Goal: Task Accomplishment & Management: Manage account settings

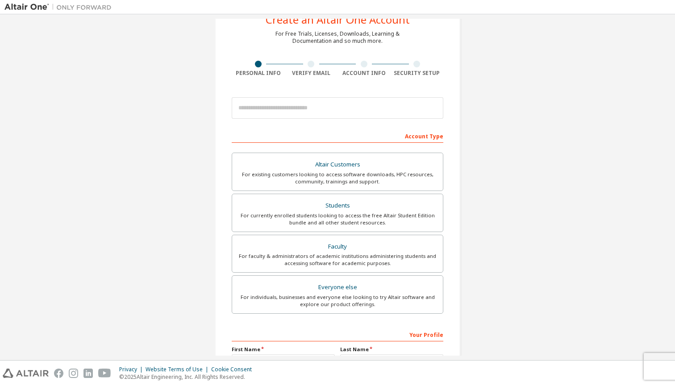
scroll to position [41, 0]
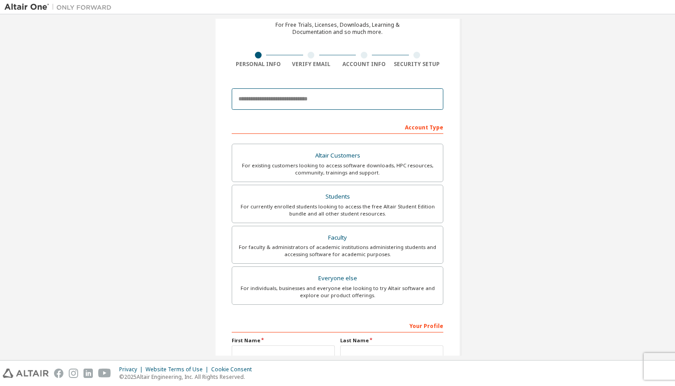
type input "*"
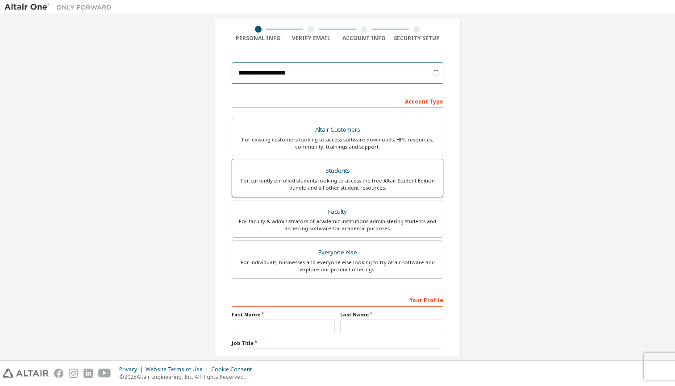
type input "**********"
click at [346, 194] on label "Students For currently enrolled students looking to access the free Altair Stud…" at bounding box center [338, 178] width 212 height 38
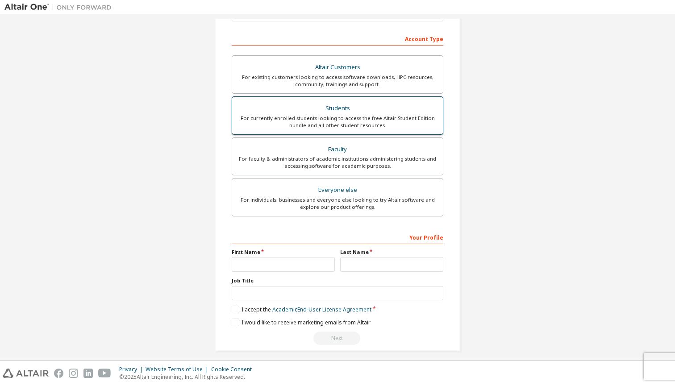
scroll to position [138, 0]
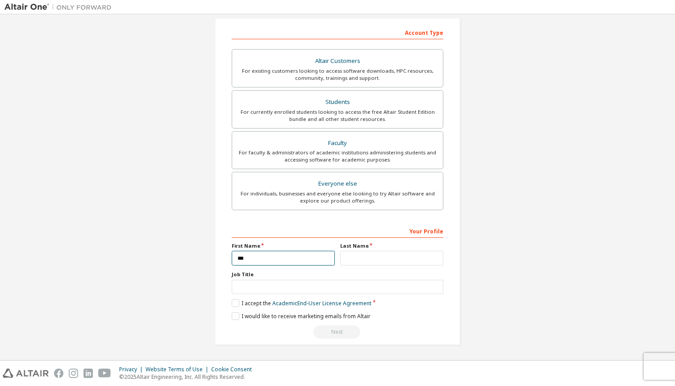
type input "***"
type input "*****"
click at [233, 307] on label "I accept the Academic End-User License Agreement" at bounding box center [302, 304] width 140 height 8
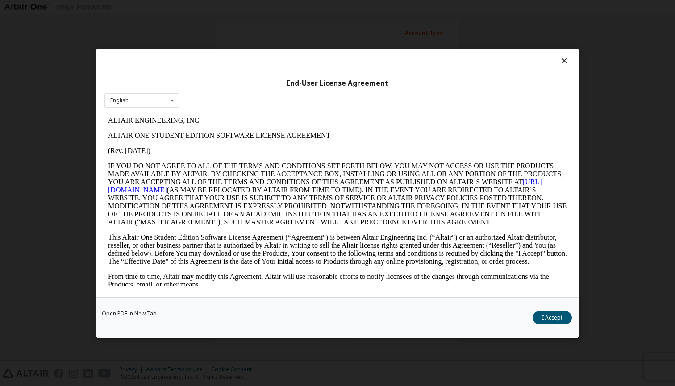
scroll to position [0, 0]
click at [571, 319] on button "I Accept" at bounding box center [552, 317] width 39 height 13
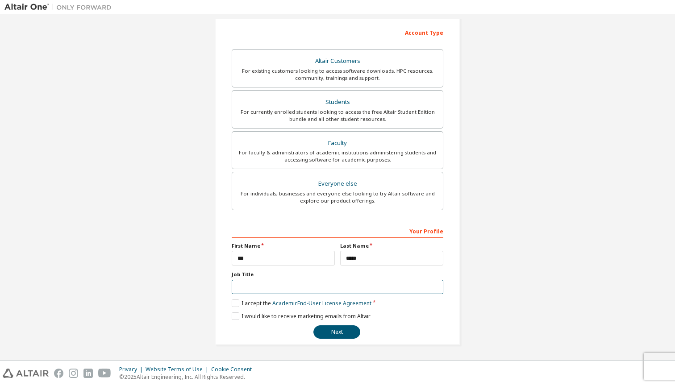
click at [256, 286] on input "text" at bounding box center [338, 287] width 212 height 15
type input "*"
click at [233, 318] on label "I would like to receive marketing emails from Altair" at bounding box center [301, 318] width 139 height 8
click at [339, 330] on button "Next" at bounding box center [337, 332] width 47 height 13
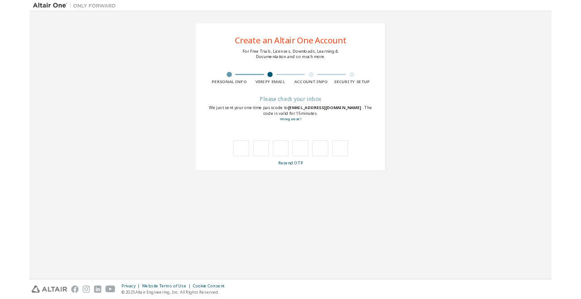
scroll to position [0, 0]
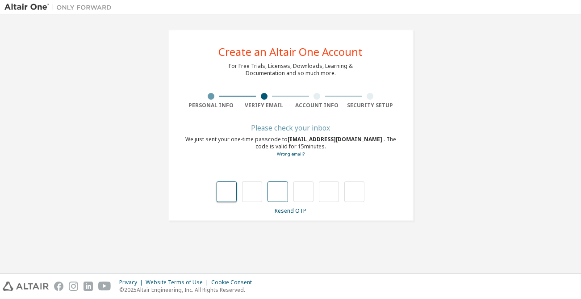
type input "*"
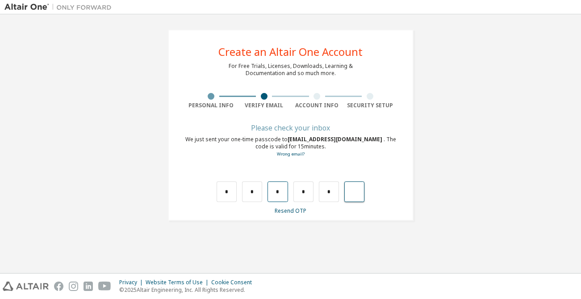
type input "*"
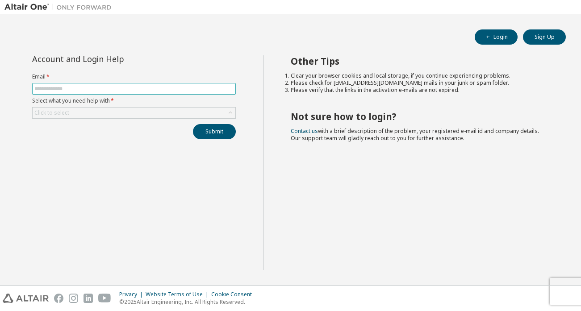
click at [99, 86] on input "text" at bounding box center [133, 88] width 199 height 7
type input "**********"
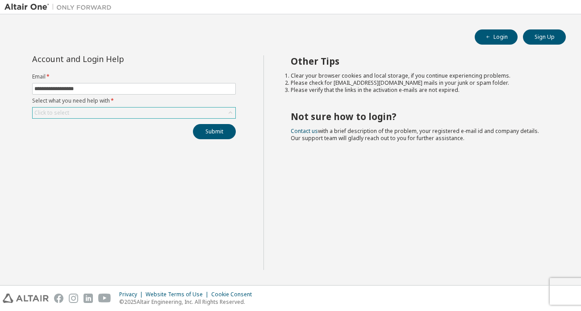
click at [60, 115] on div "Click to select" at bounding box center [51, 112] width 35 height 7
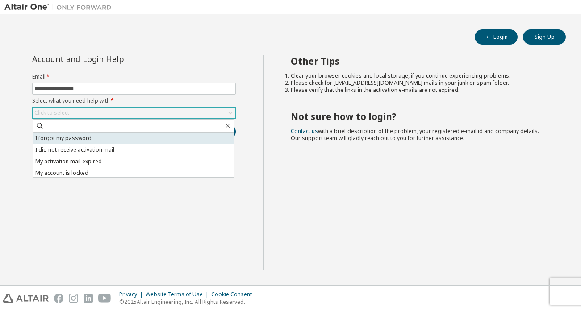
click at [89, 141] on li "I forgot my password" at bounding box center [133, 139] width 201 height 12
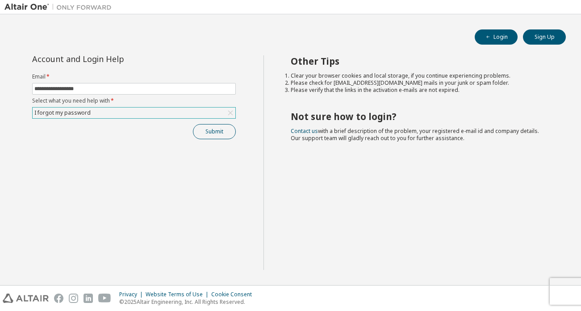
click at [221, 130] on button "Submit" at bounding box center [214, 131] width 43 height 15
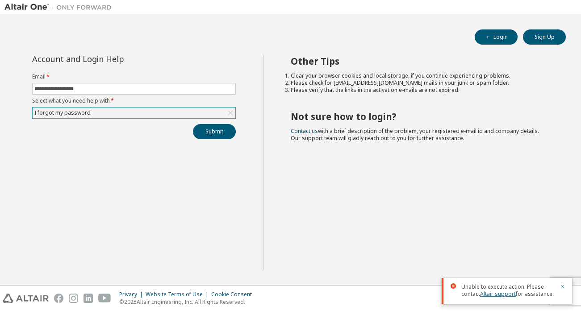
click at [499, 293] on link "Altair support" at bounding box center [498, 294] width 36 height 8
click at [493, 38] on button "Login" at bounding box center [496, 36] width 43 height 15
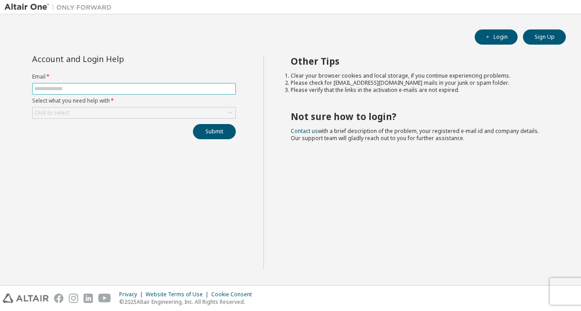
click at [154, 88] on input "text" at bounding box center [133, 88] width 199 height 7
click at [206, 85] on span at bounding box center [134, 89] width 204 height 12
click at [188, 92] on input "text" at bounding box center [133, 88] width 199 height 7
type input "**********"
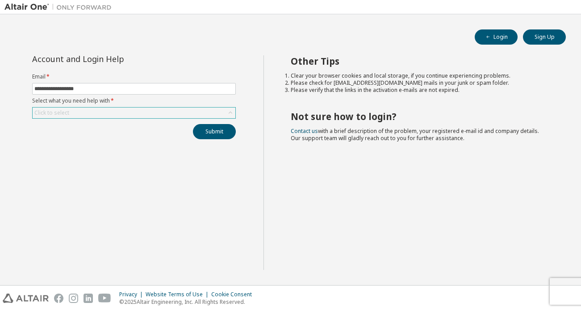
click at [169, 115] on div "Click to select" at bounding box center [134, 113] width 203 height 11
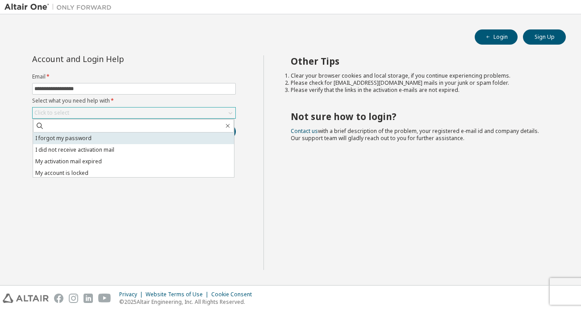
click at [151, 138] on li "I forgot my password" at bounding box center [133, 139] width 201 height 12
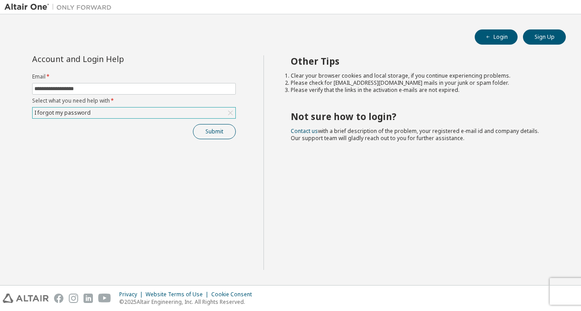
click at [205, 131] on button "Submit" at bounding box center [214, 131] width 43 height 15
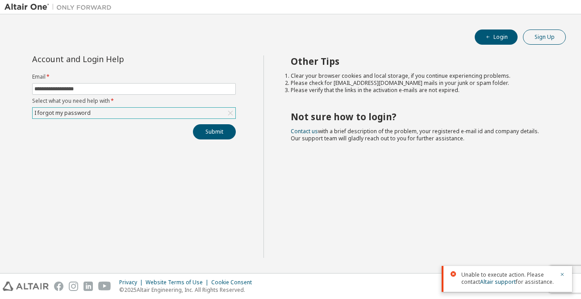
click at [527, 38] on button "Sign Up" at bounding box center [544, 36] width 43 height 15
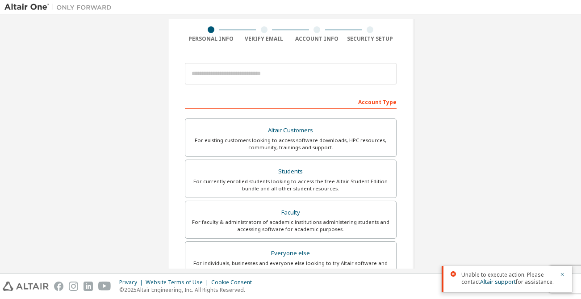
scroll to position [75, 0]
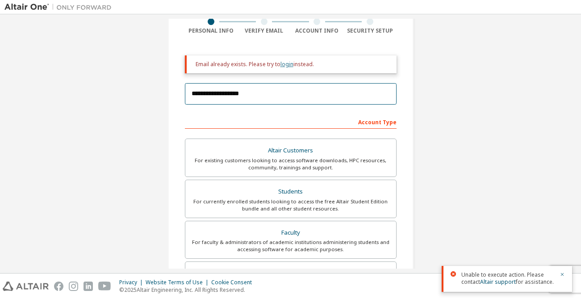
type input "**********"
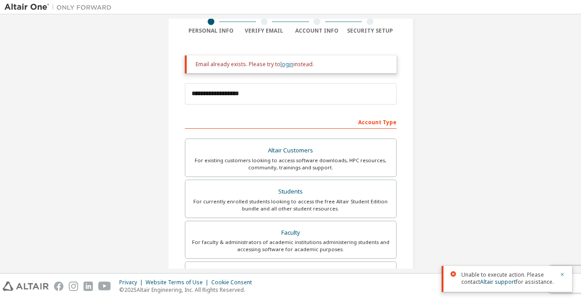
click at [285, 62] on link "login" at bounding box center [286, 64] width 13 height 8
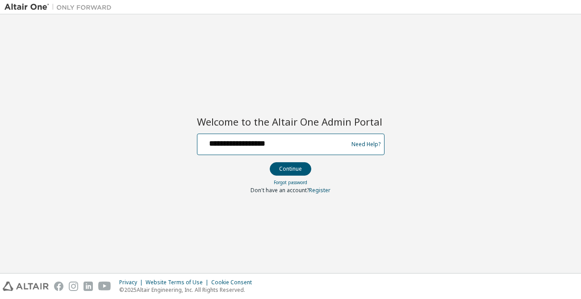
type input "**********"
click at [290, 168] on button "Continue" at bounding box center [291, 168] width 42 height 13
